Goal: Use online tool/utility: Use online tool/utility

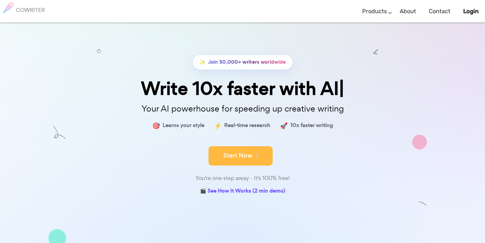
click at [243, 159] on button "Start Now" at bounding box center [241, 155] width 64 height 19
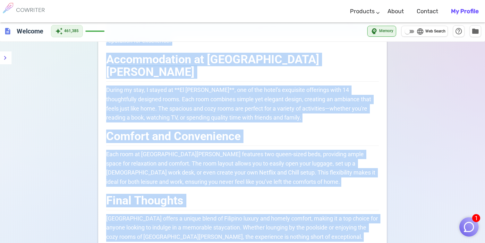
scroll to position [297, 0]
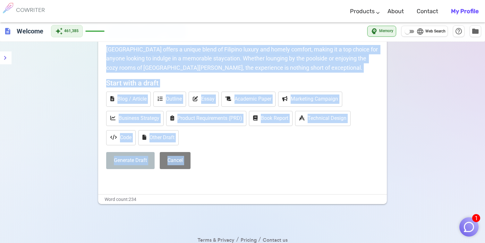
drag, startPoint x: 108, startPoint y: 99, endPoint x: 264, endPoint y: 264, distance: 226.4
click at [264, 242] on html "1 COWRITER Products Writing Marketing Emails Images (soon) About Contact My Pro…" at bounding box center [242, 4] width 485 height 603
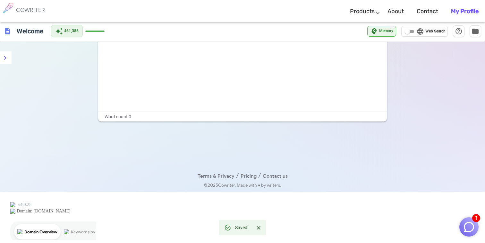
scroll to position [0, 0]
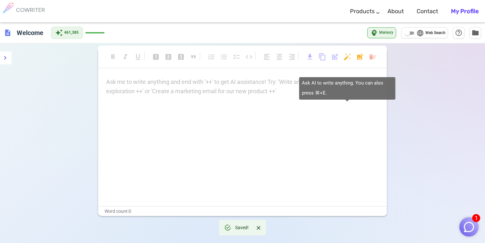
click at [347, 54] on body "1 COWRITER Products Writing Marketing Emails Images (soon) About Contact My Pro…" at bounding box center [242, 168] width 485 height 337
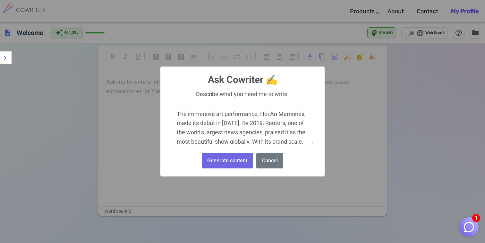
click at [178, 109] on textarea "The immersive art performance, Hoi An Memories, made its debut in 2018. By 2019…" at bounding box center [242, 124] width 141 height 39
type textarea "rewrite this paragraph The immersive art performance, Hoi An Memories, made its…"
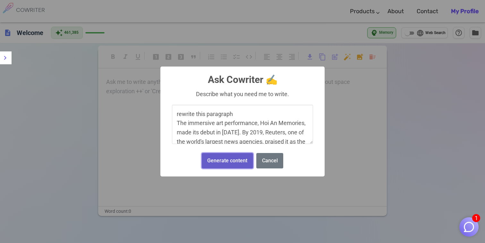
click at [230, 162] on button "Generate content" at bounding box center [227, 161] width 51 height 16
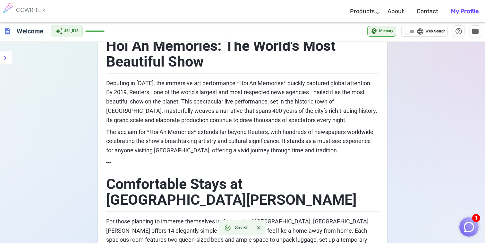
scroll to position [56, 0]
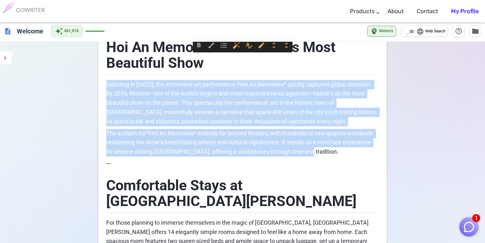
drag, startPoint x: 320, startPoint y: 154, endPoint x: 210, endPoint y: 68, distance: 140.0
click at [210, 68] on div "﻿ Hoi An Memories: The World's Most Beautiful Show Debuting in 2018, the immers…" at bounding box center [242, 147] width 273 height 253
copy div "Debuting in 2018, the immersive art performance *Hoi An Memories* quickly captu…"
